Goal: Contribute content

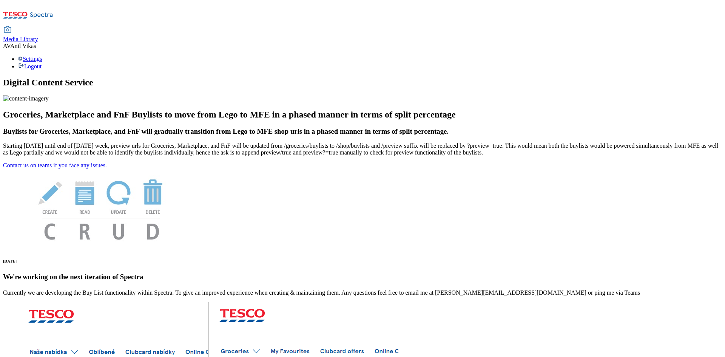
click at [38, 36] on span "Media Library" at bounding box center [20, 39] width 35 height 6
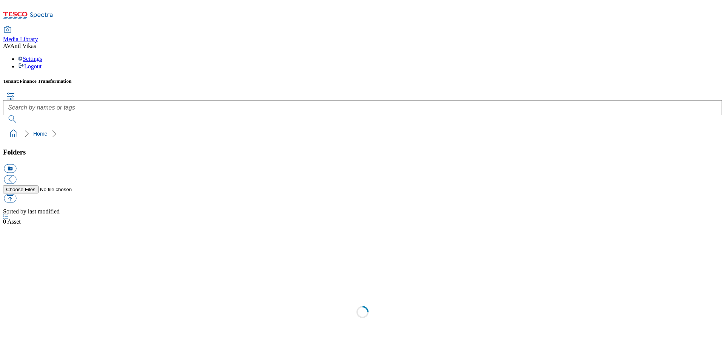
scroll to position [0, 0]
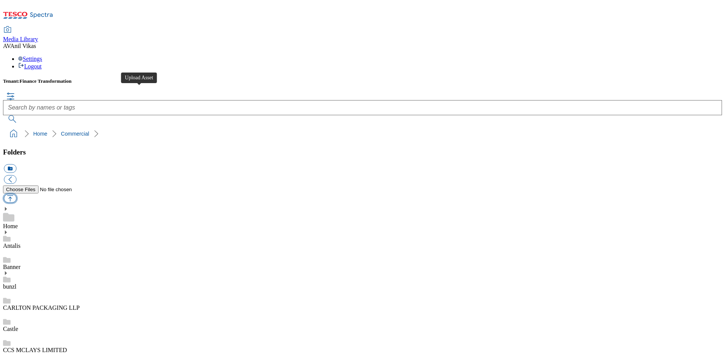
click at [16, 194] on button "button" at bounding box center [10, 198] width 12 height 9
type input "C:\fakepath\905035282B.jpg"
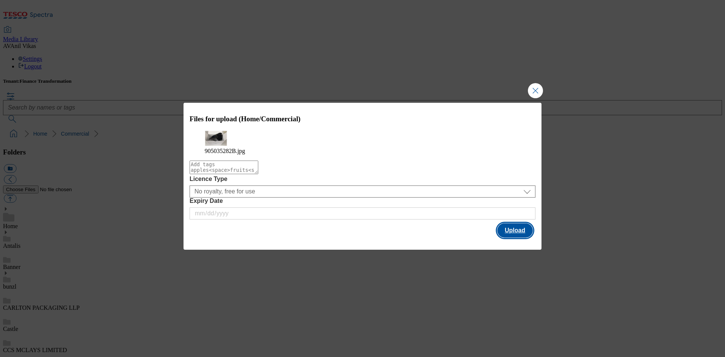
click at [506, 230] on button "Upload" at bounding box center [516, 230] width 36 height 14
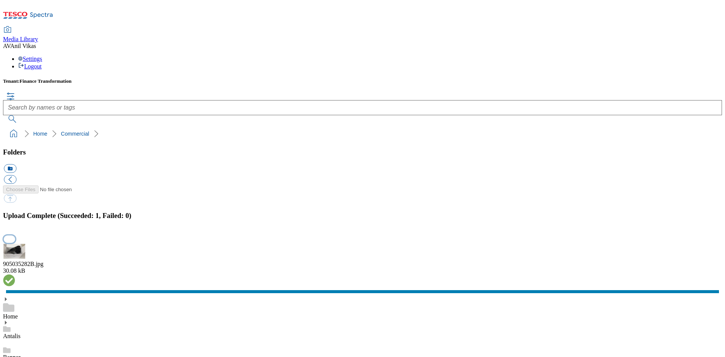
click at [15, 236] on button "button" at bounding box center [9, 239] width 11 height 7
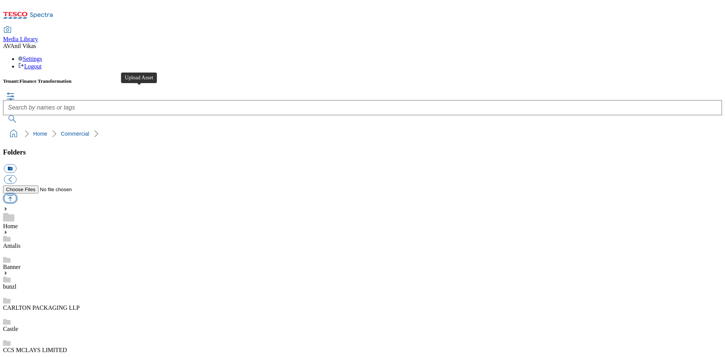
click at [16, 194] on button "button" at bounding box center [10, 198] width 12 height 9
type input "C:\fakepath\905018960B.jpg"
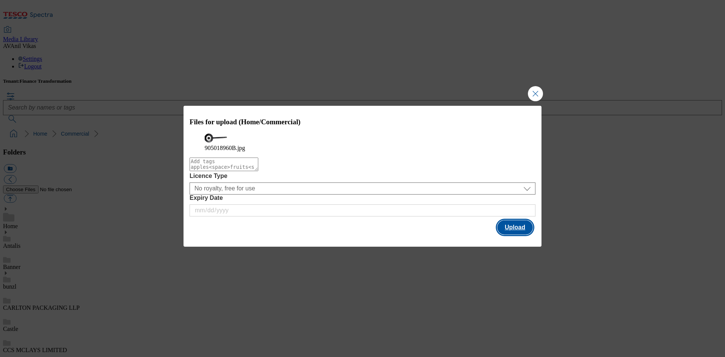
click at [514, 233] on button "Upload" at bounding box center [516, 227] width 36 height 14
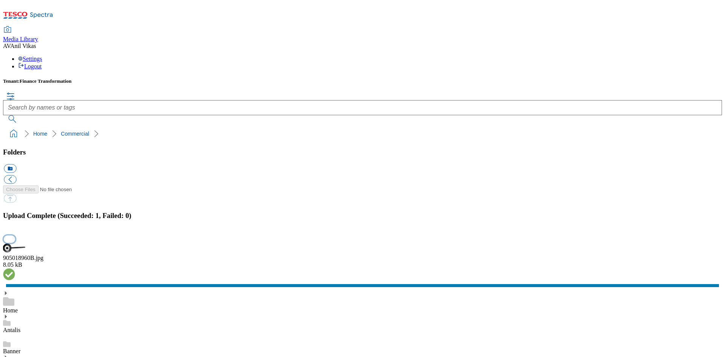
click at [15, 236] on button "button" at bounding box center [9, 239] width 11 height 7
